Goal: Complete application form

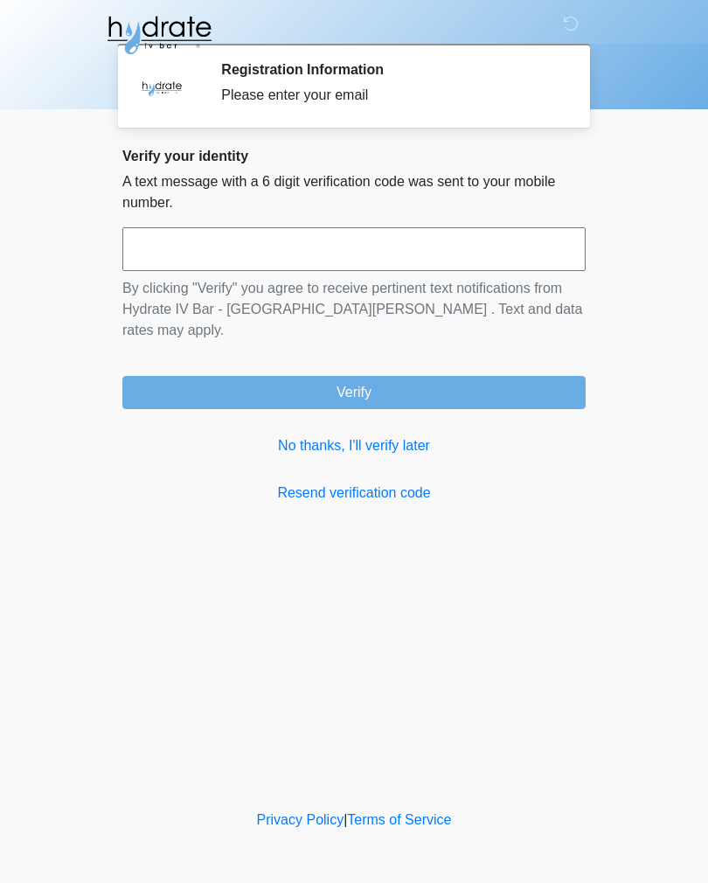
click at [378, 482] on link "Resend verification code" at bounding box center [353, 492] width 463 height 21
click at [322, 482] on link "Resend verification code" at bounding box center [353, 492] width 463 height 21
click at [178, 259] on input "text" at bounding box center [353, 249] width 463 height 44
click at [185, 246] on input "text" at bounding box center [353, 249] width 463 height 44
click at [332, 482] on link "Resend verification code" at bounding box center [353, 492] width 463 height 21
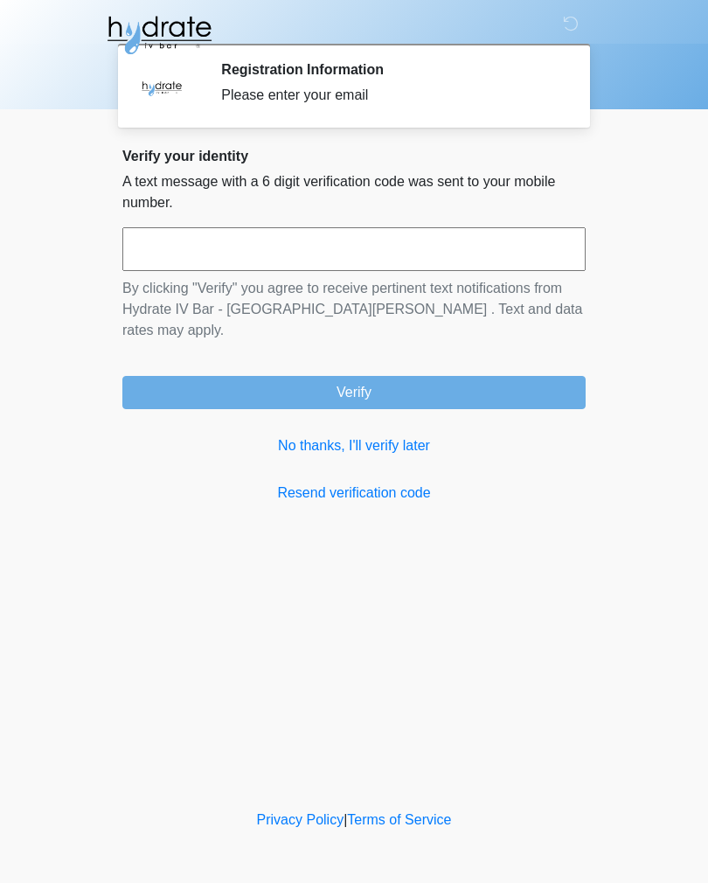
click at [224, 79] on div "Registration Information Please enter your email" at bounding box center [390, 85] width 338 height 49
click at [572, 31] on icon at bounding box center [571, 24] width 16 height 16
click at [578, 18] on icon at bounding box center [571, 24] width 16 height 16
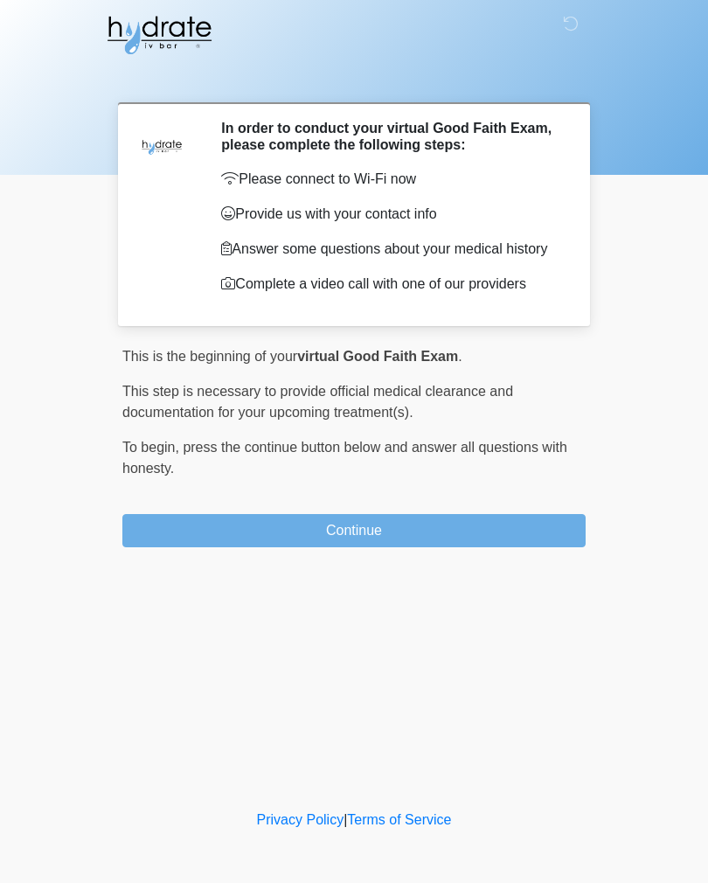
click at [467, 536] on button "Continue" at bounding box center [353, 530] width 463 height 33
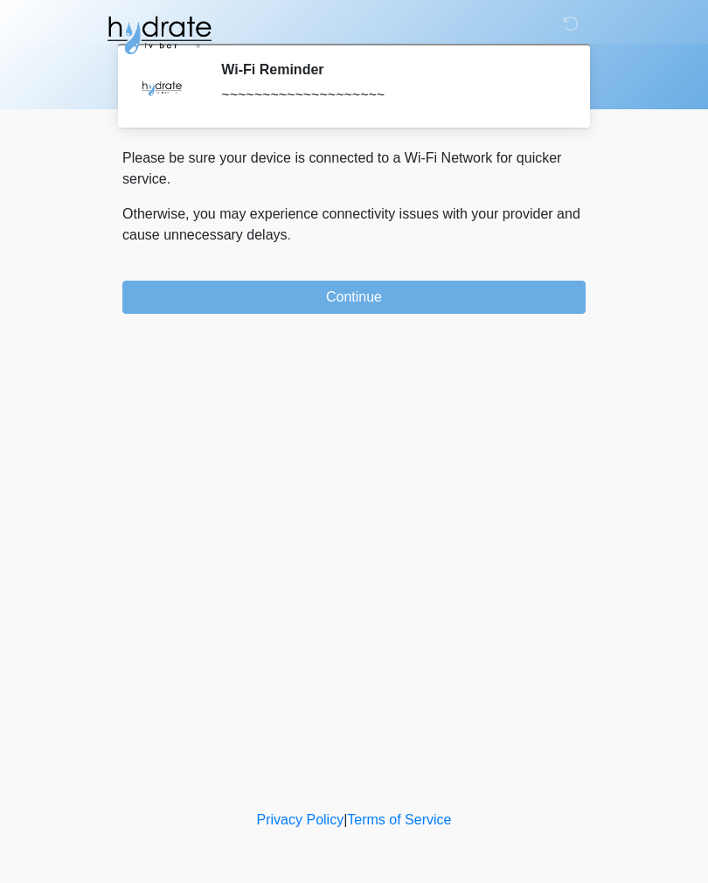
click at [485, 295] on button "Continue" at bounding box center [353, 297] width 463 height 33
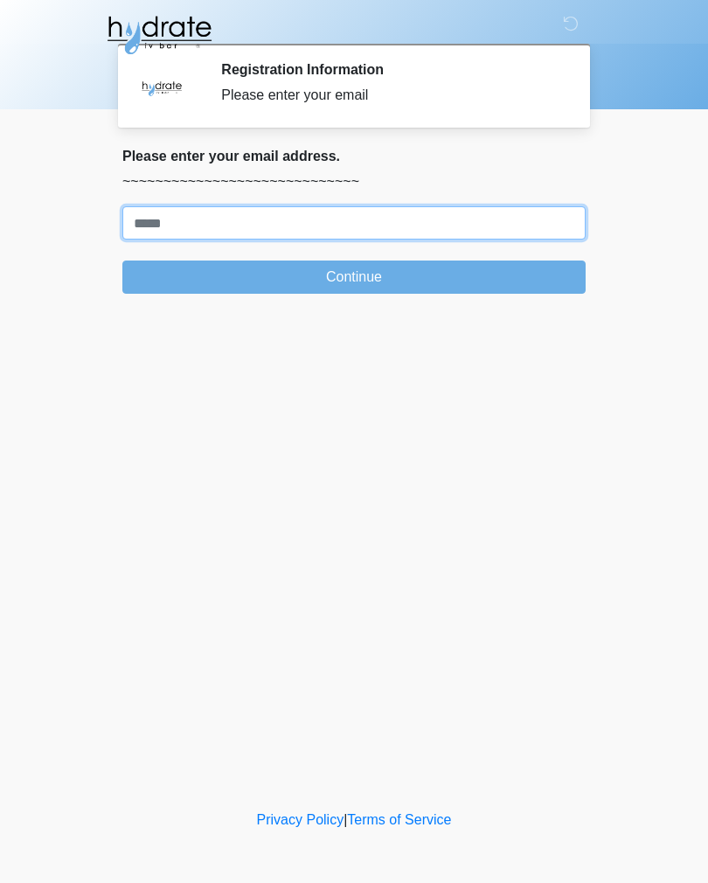
click at [503, 223] on input "Where should we email your treatment plan?" at bounding box center [353, 222] width 463 height 33
type input "**********"
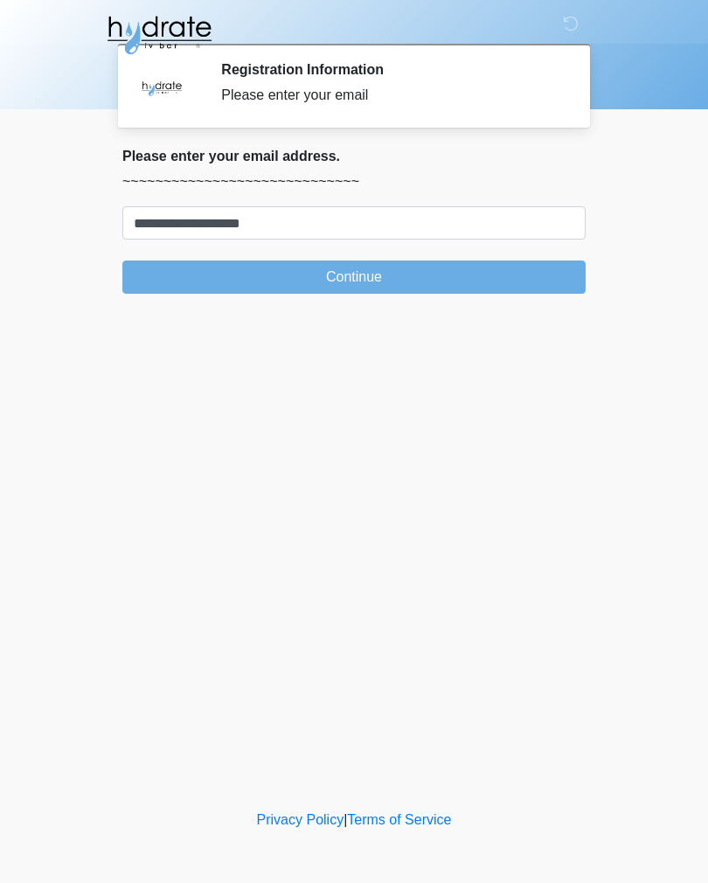
click at [228, 274] on button "Continue" at bounding box center [353, 276] width 463 height 33
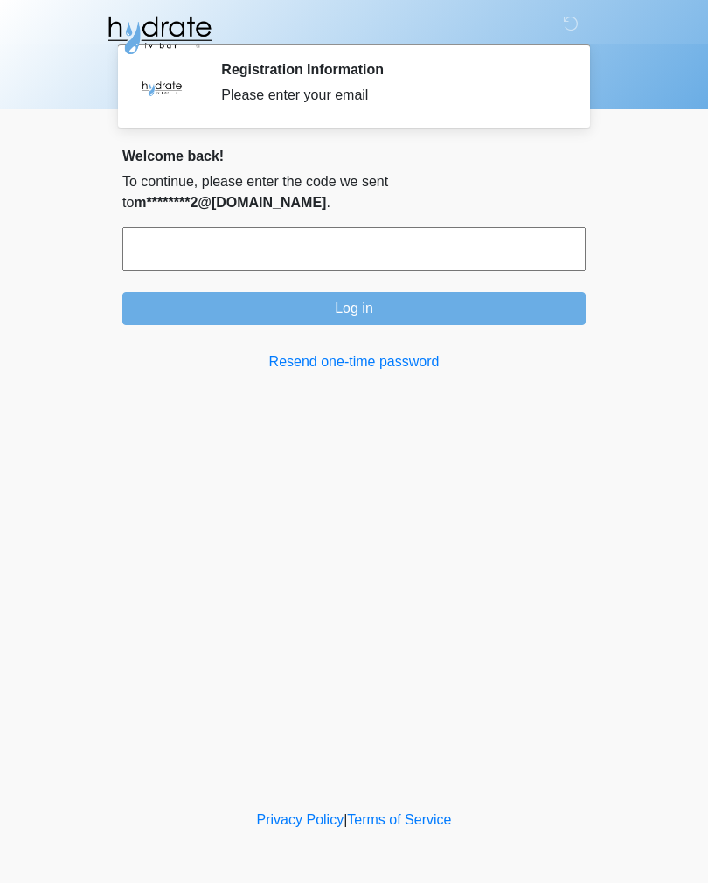
click at [164, 230] on input "text" at bounding box center [353, 249] width 463 height 44
type input "******"
click at [502, 292] on button "Log in" at bounding box center [353, 308] width 463 height 33
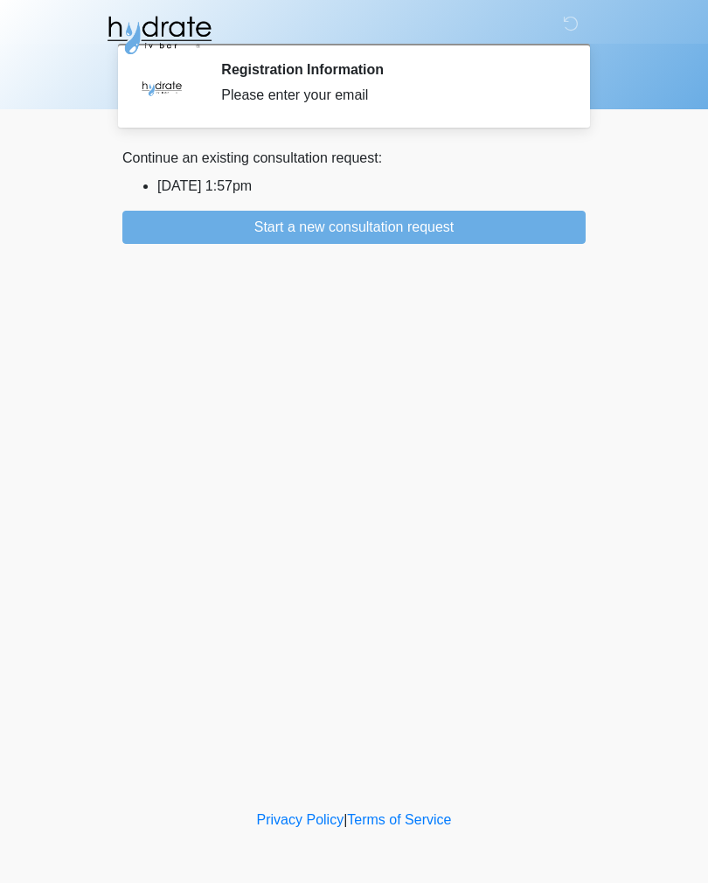
click at [469, 228] on button "Start a new consultation request" at bounding box center [353, 227] width 463 height 33
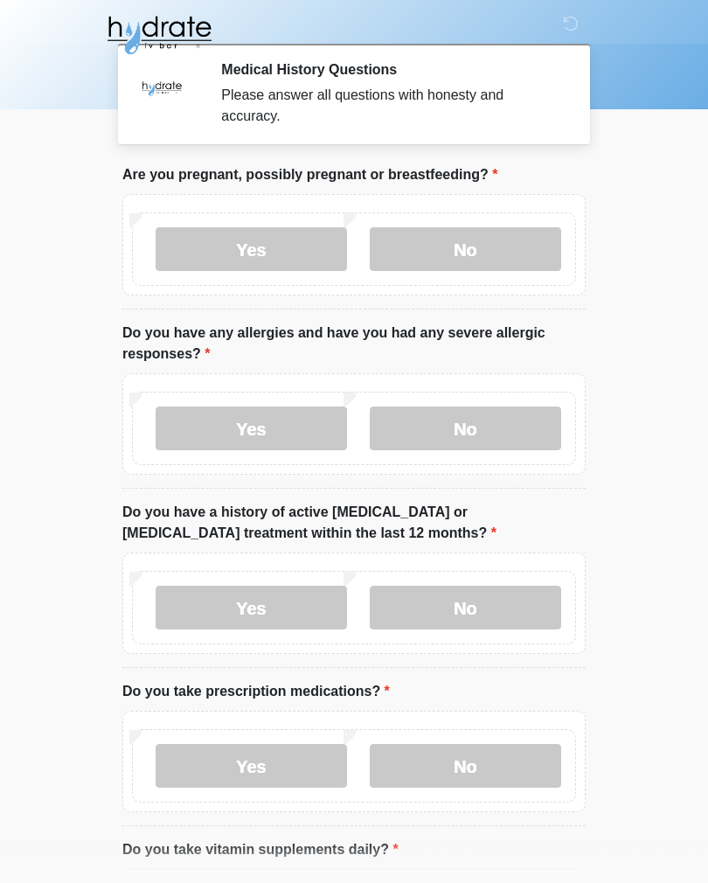
click at [489, 253] on label "No" at bounding box center [465, 249] width 191 height 44
click at [489, 433] on label "No" at bounding box center [465, 428] width 191 height 44
click at [489, 606] on label "No" at bounding box center [465, 608] width 191 height 44
click at [495, 761] on label "No" at bounding box center [465, 766] width 191 height 44
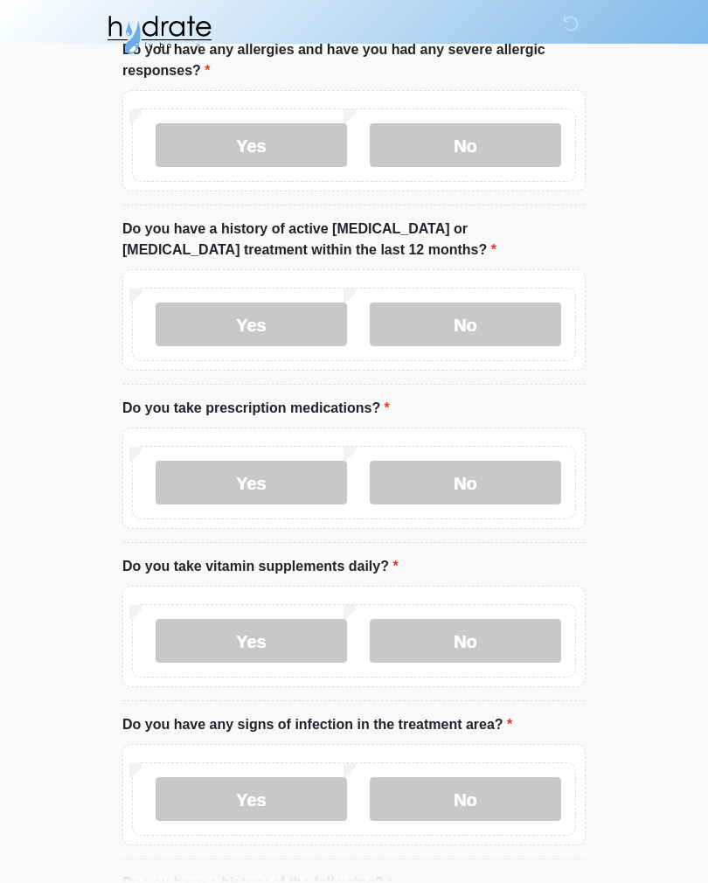
scroll to position [281, 0]
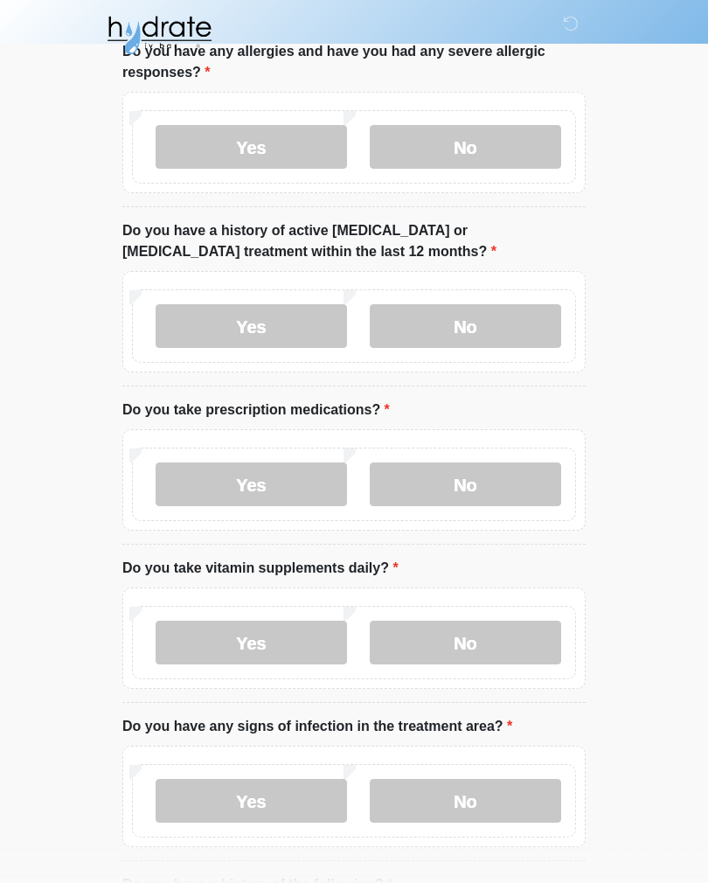
click at [226, 645] on label "Yes" at bounding box center [251, 642] width 191 height 44
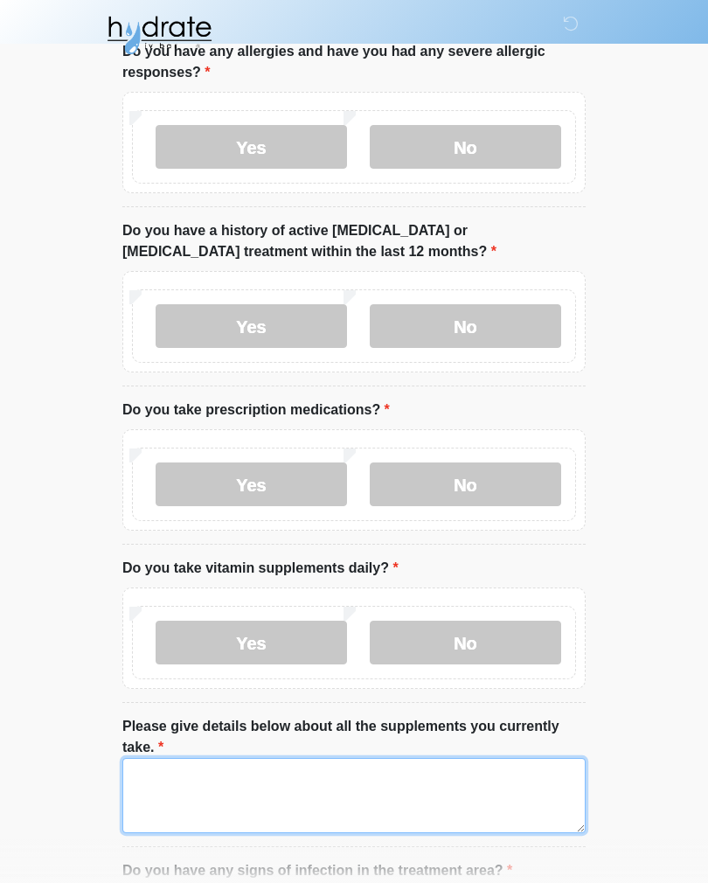
click at [419, 798] on textarea "Please give details below about all the supplements you currently take." at bounding box center [353, 795] width 463 height 75
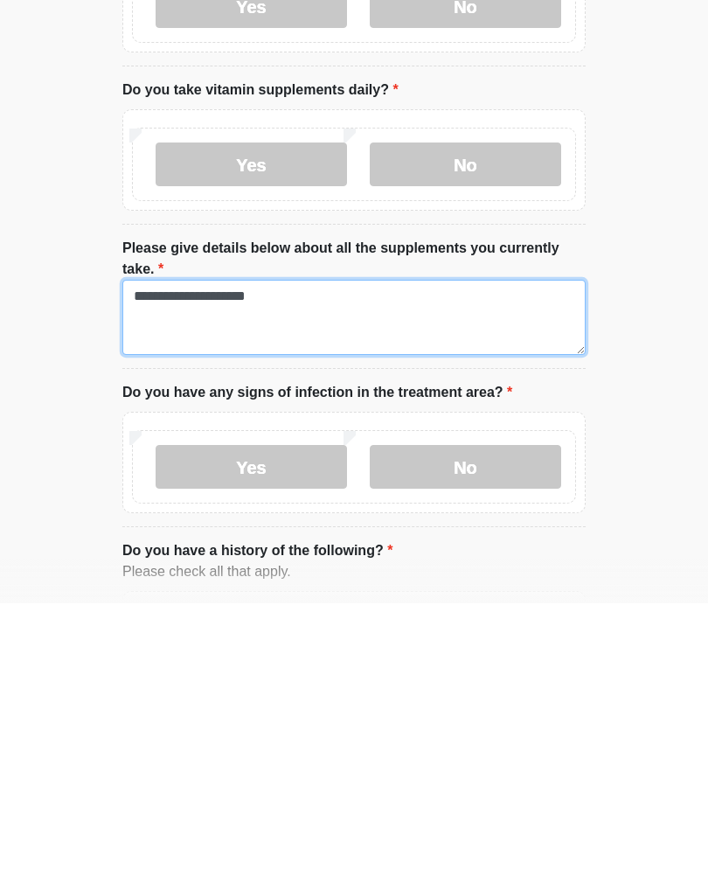
type textarea "**********"
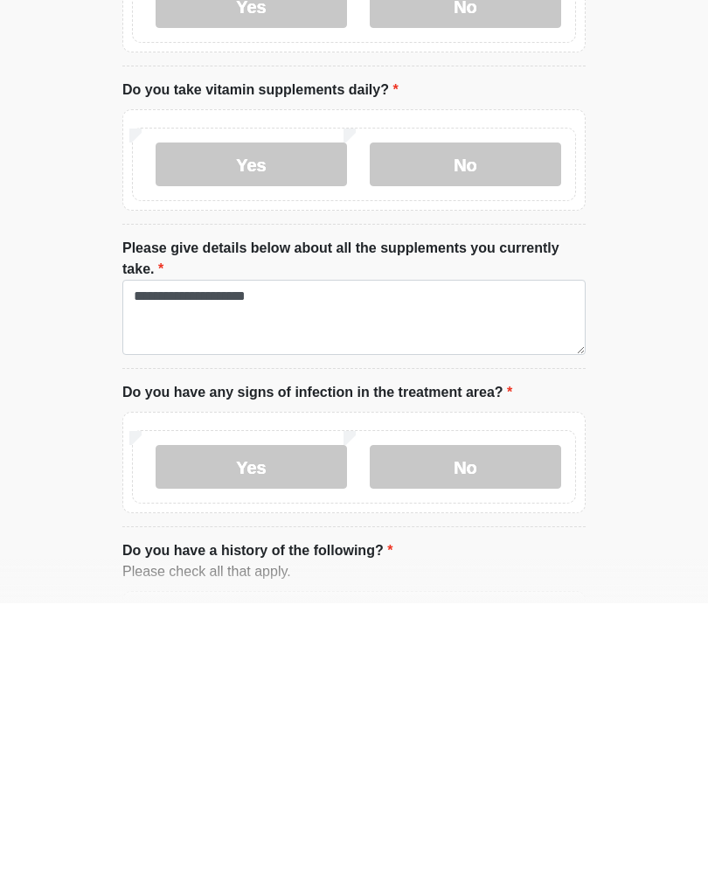
click at [497, 724] on label "No" at bounding box center [465, 746] width 191 height 44
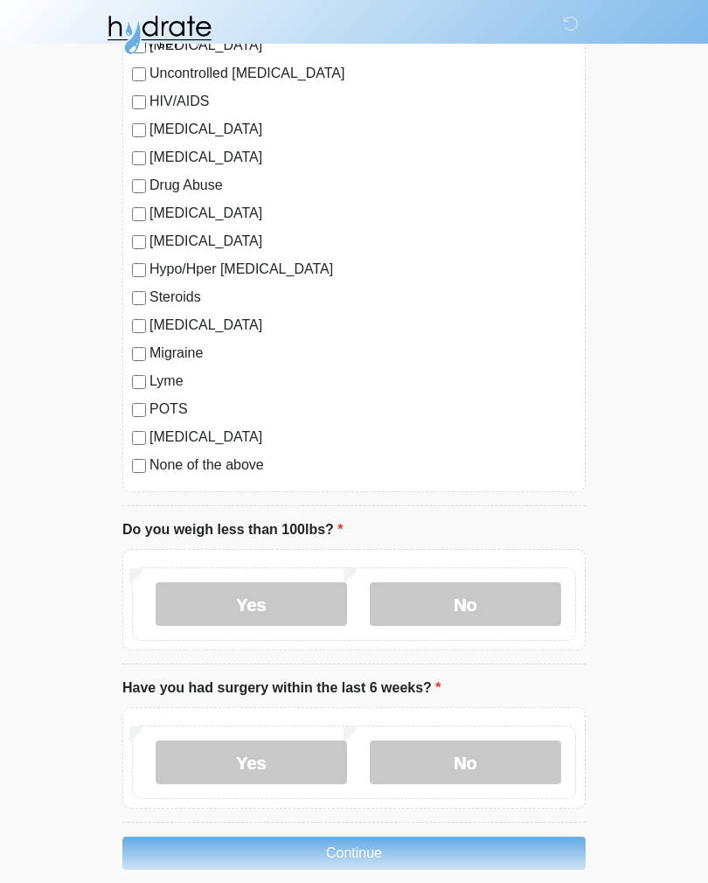
scroll to position [1800, 0]
click at [151, 461] on label "None of the above" at bounding box center [362, 464] width 426 height 21
click at [502, 596] on label "No" at bounding box center [465, 604] width 191 height 44
click at [495, 765] on label "No" at bounding box center [465, 761] width 191 height 44
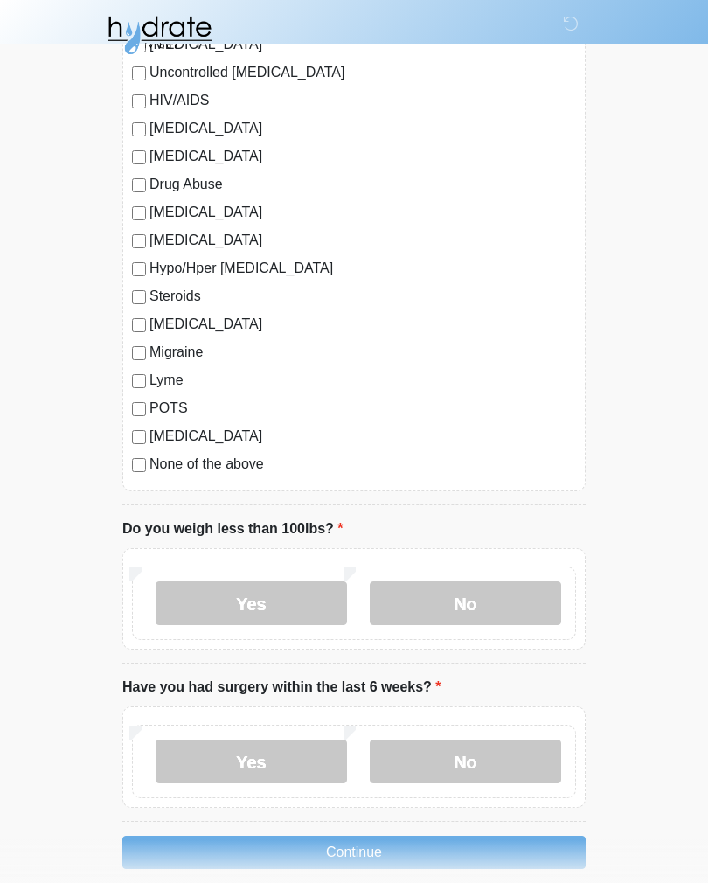
click at [520, 850] on button "Continue" at bounding box center [353, 851] width 463 height 33
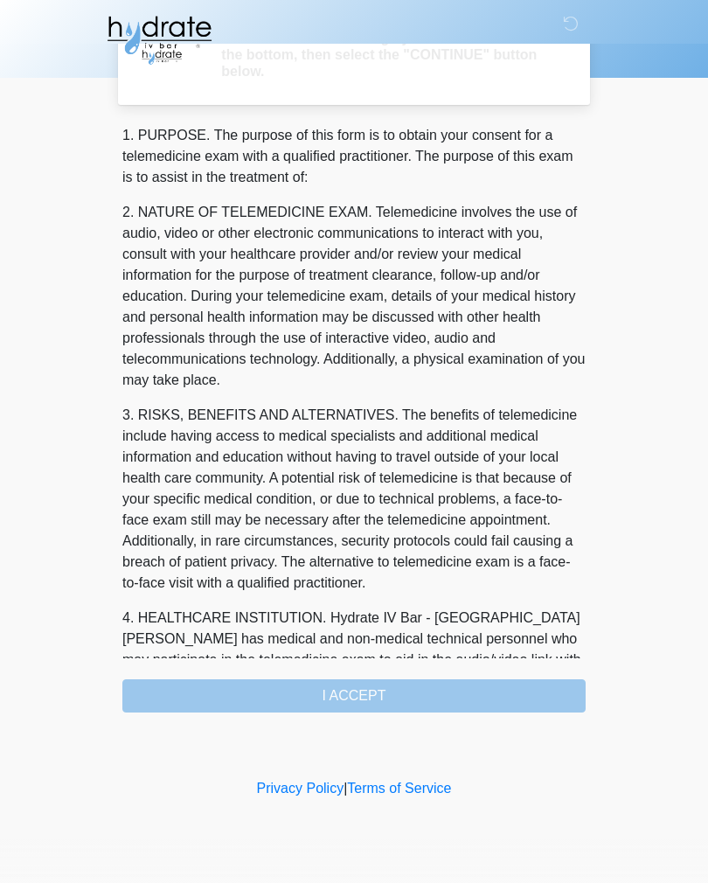
scroll to position [0, 0]
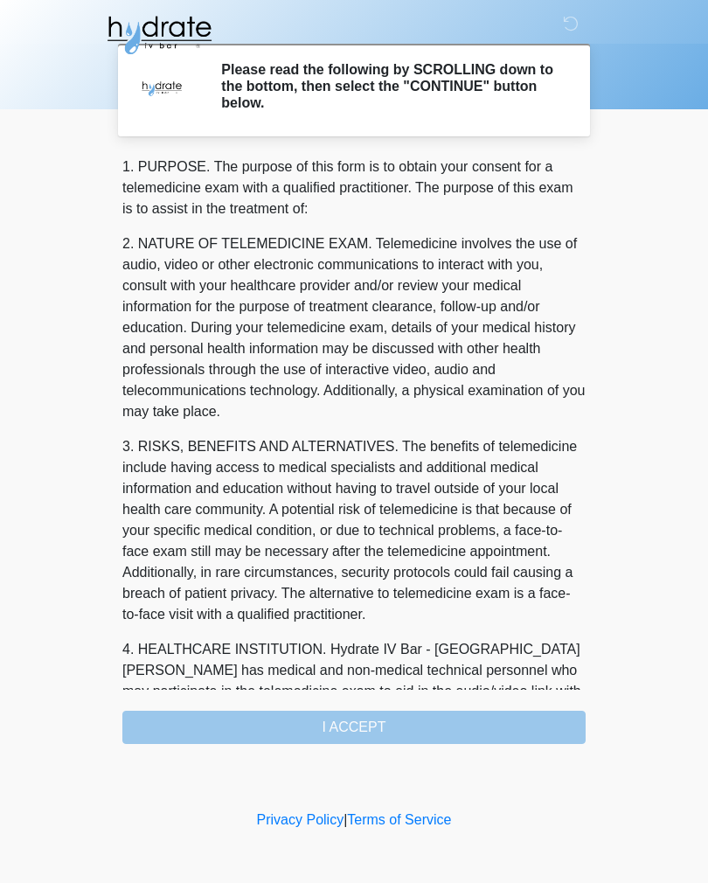
click at [502, 734] on div "1. PURPOSE. The purpose of this form is to obtain your consent for a telemedici…" at bounding box center [353, 449] width 463 height 587
click at [370, 727] on div "1. PURPOSE. The purpose of this form is to obtain your consent for a telemedici…" at bounding box center [353, 449] width 463 height 587
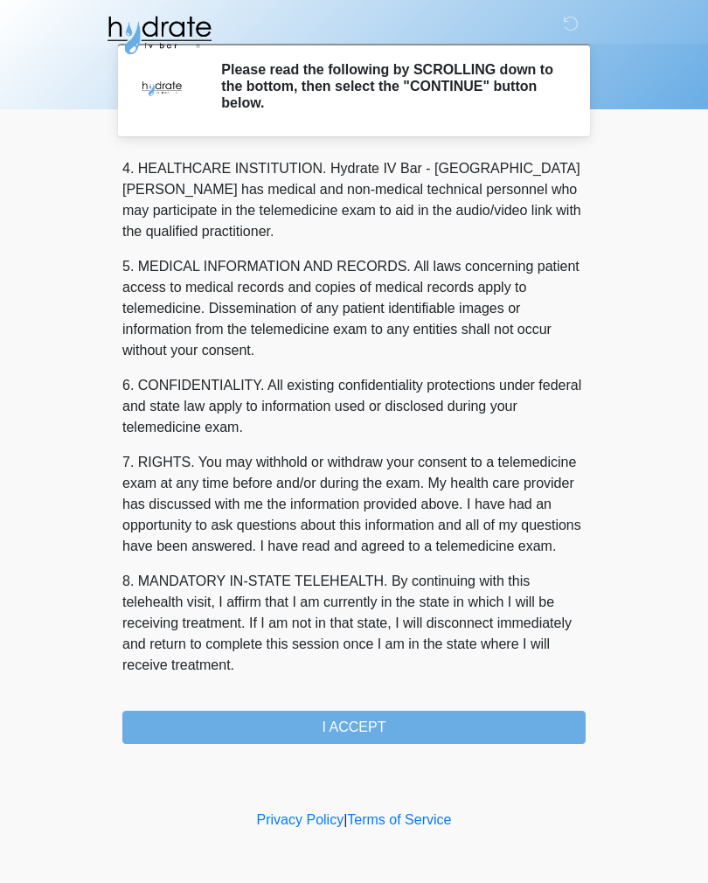
click at [368, 718] on button "I ACCEPT" at bounding box center [353, 726] width 463 height 33
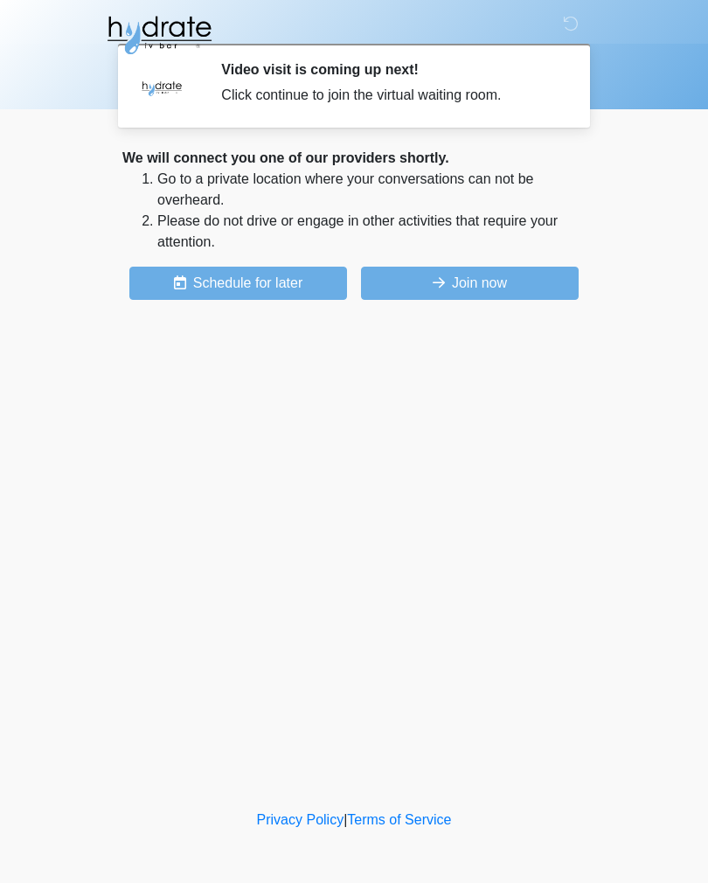
click at [490, 285] on button "Join now" at bounding box center [470, 283] width 218 height 33
